Goal: Task Accomplishment & Management: Use online tool/utility

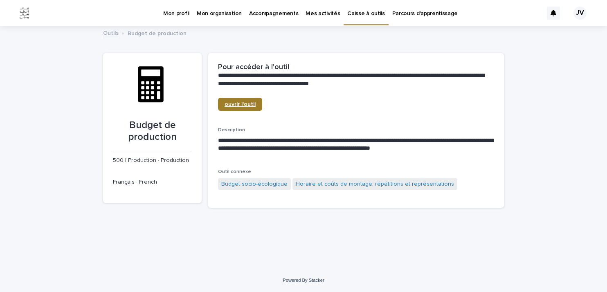
click at [243, 104] on span "ouvrir l'outil" at bounding box center [240, 104] width 31 height 6
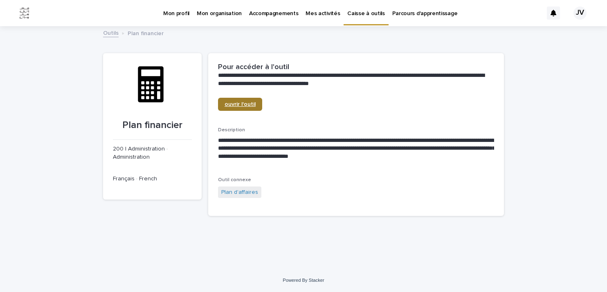
click at [250, 104] on span "ouvrir l'outil" at bounding box center [240, 104] width 31 height 6
click at [360, 14] on p "Caisse à outils" at bounding box center [365, 8] width 37 height 17
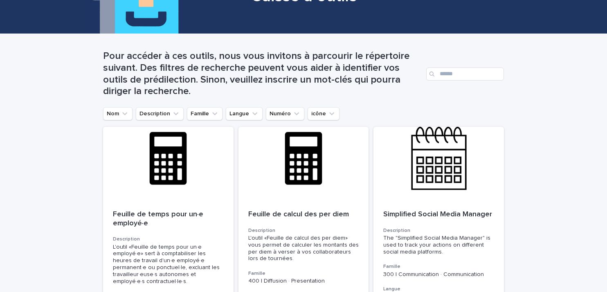
scroll to position [75, 0]
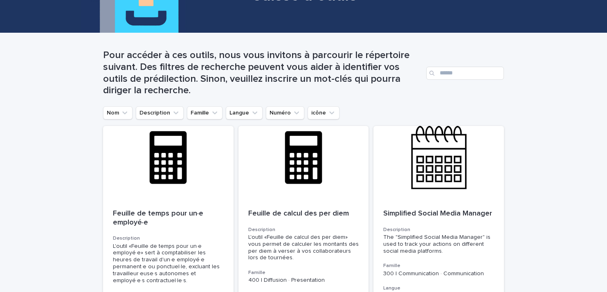
click at [158, 106] on div "Pour accéder à ces outils, nous vous invitons à parcourir le répertoire suivant…" at bounding box center [303, 69] width 401 height 73
click at [158, 111] on button "Description" at bounding box center [160, 112] width 48 height 13
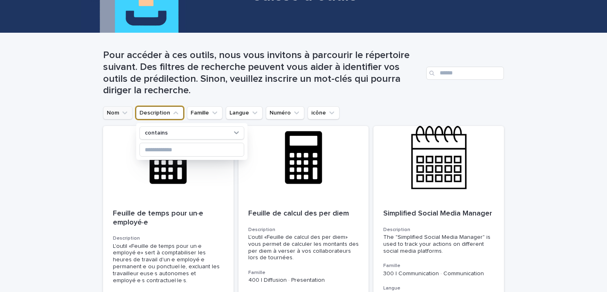
click at [120, 114] on button "Nom" at bounding box center [117, 112] width 29 height 13
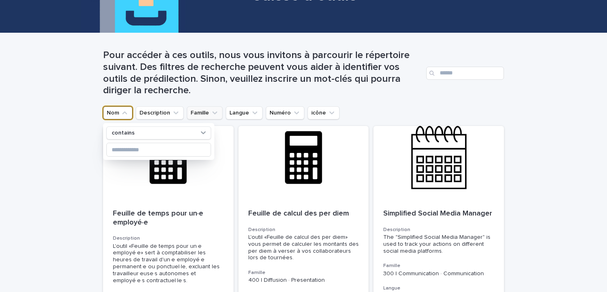
click at [218, 113] on icon "Famille" at bounding box center [215, 113] width 8 height 8
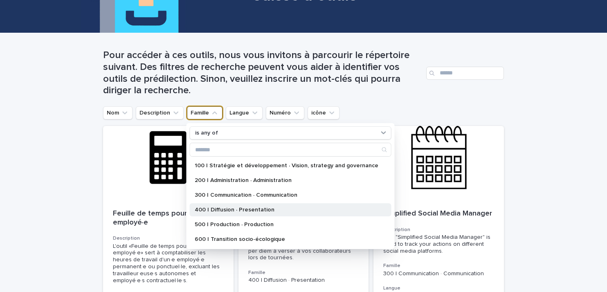
click at [248, 211] on p "400 | Diffusion · Presentation" at bounding box center [287, 210] width 184 height 6
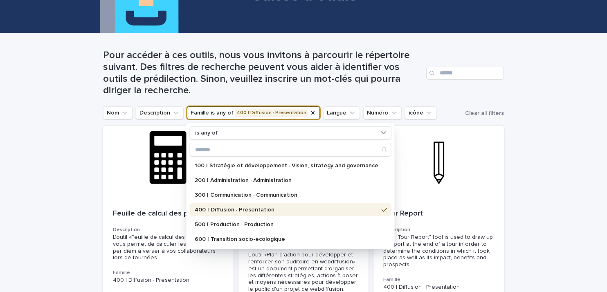
click at [287, 89] on h1 "Pour accéder à ces outils, nous vous invitons à parcourir le répertoire suivant…" at bounding box center [263, 73] width 320 height 47
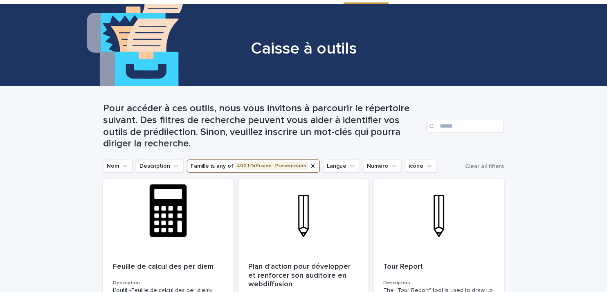
scroll to position [23, 0]
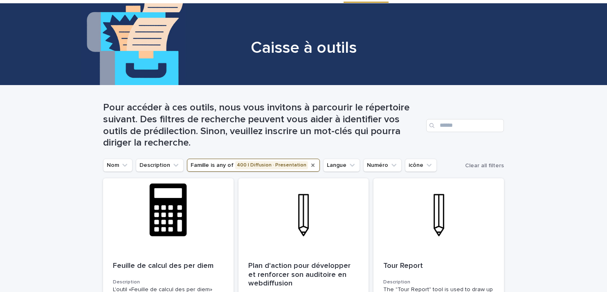
click at [311, 166] on icon "Famille" at bounding box center [312, 165] width 3 height 3
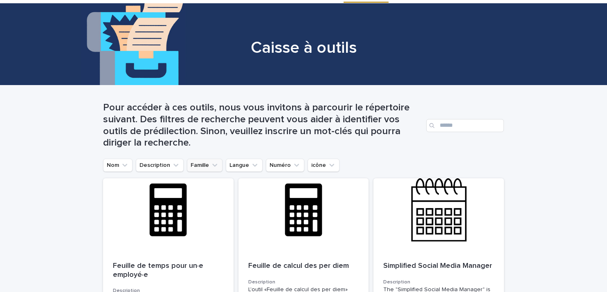
click at [214, 162] on icon "Famille" at bounding box center [215, 165] width 8 height 8
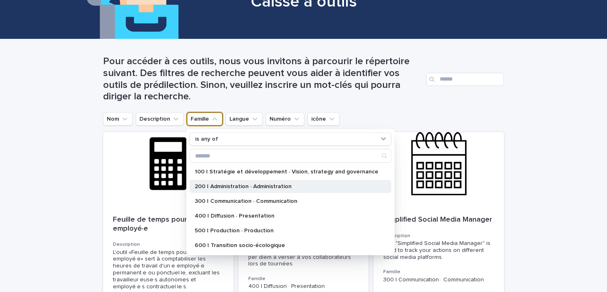
scroll to position [75, 0]
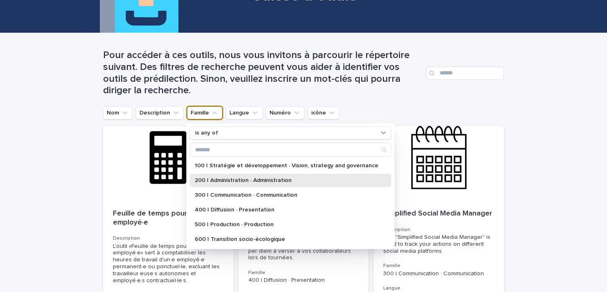
click at [246, 175] on div "200 | Administration · Administration" at bounding box center [291, 180] width 202 height 13
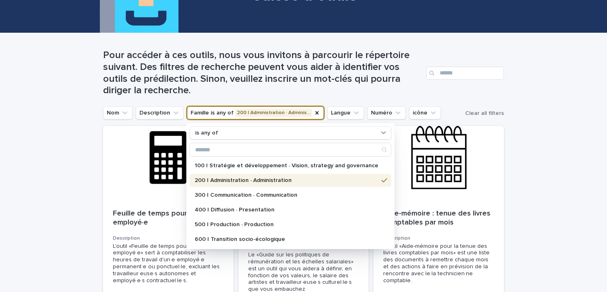
click at [297, 74] on h1 "Pour accéder à ces outils, nous vous invitons à parcourir le répertoire suivant…" at bounding box center [263, 73] width 320 height 47
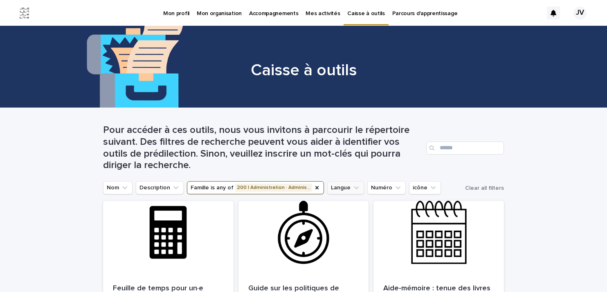
click at [352, 185] on icon "Langue" at bounding box center [356, 188] width 8 height 8
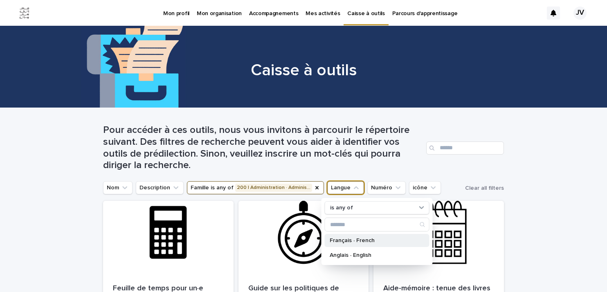
click at [349, 241] on p "Français · French" at bounding box center [373, 241] width 87 height 6
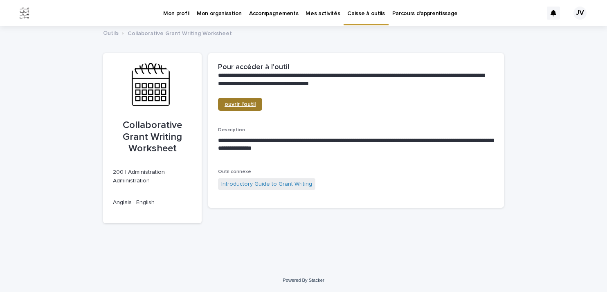
click at [252, 104] on span "ouvrir l'outil" at bounding box center [240, 104] width 31 height 6
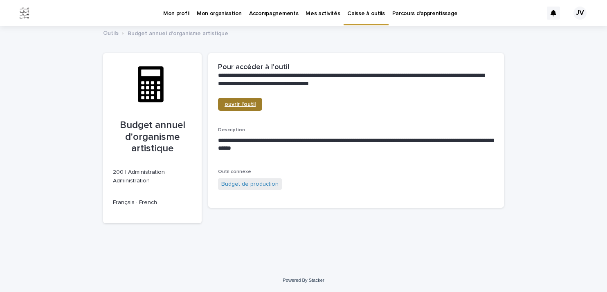
click at [240, 107] on span "ouvrir l'outil" at bounding box center [240, 104] width 31 height 6
